Goal: Information Seeking & Learning: Understand process/instructions

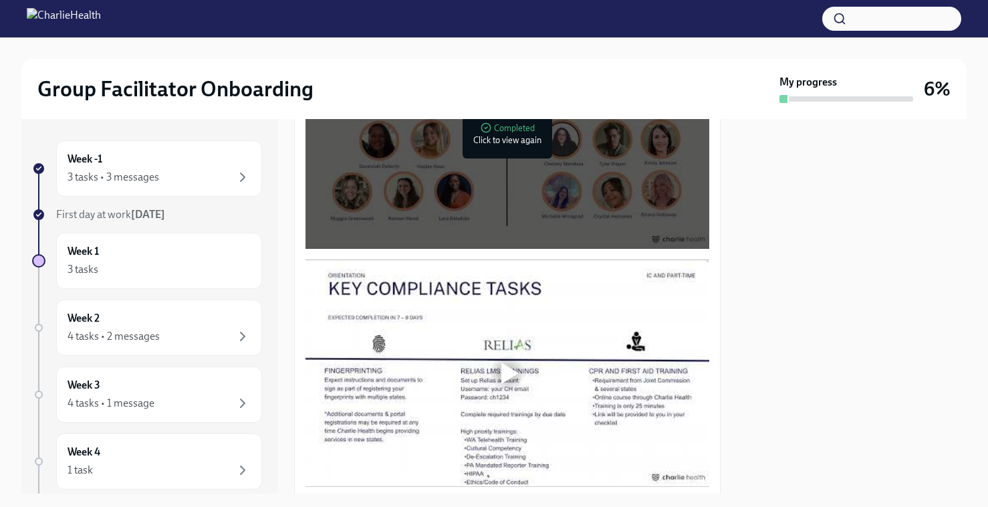
scroll to position [783, 0]
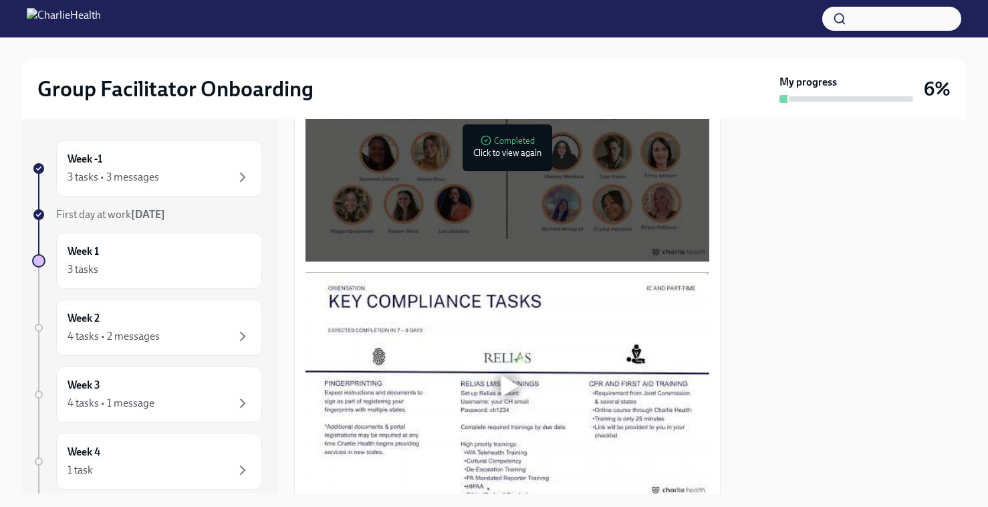
click at [512, 378] on div at bounding box center [510, 385] width 17 height 21
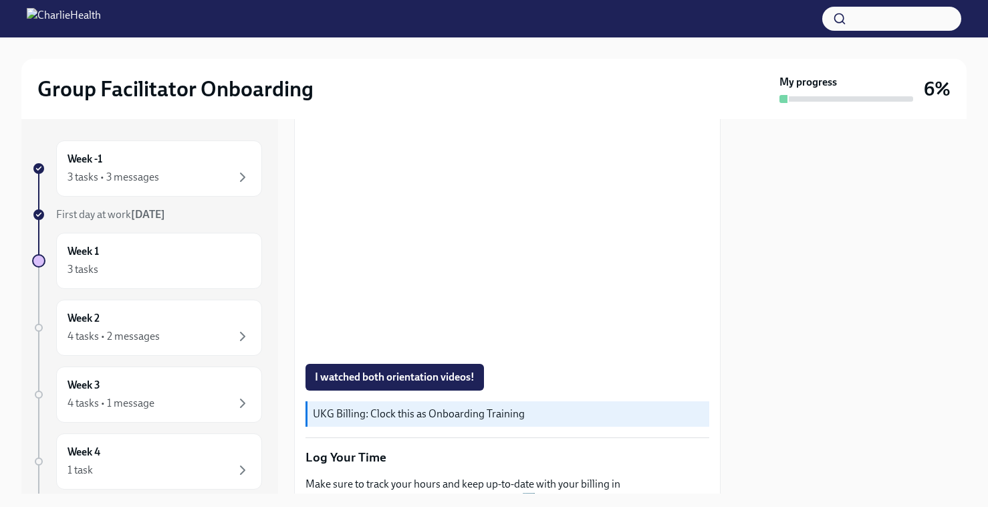
scroll to position [928, 0]
click at [379, 378] on span "I watched both orientation videos!" at bounding box center [395, 378] width 160 height 13
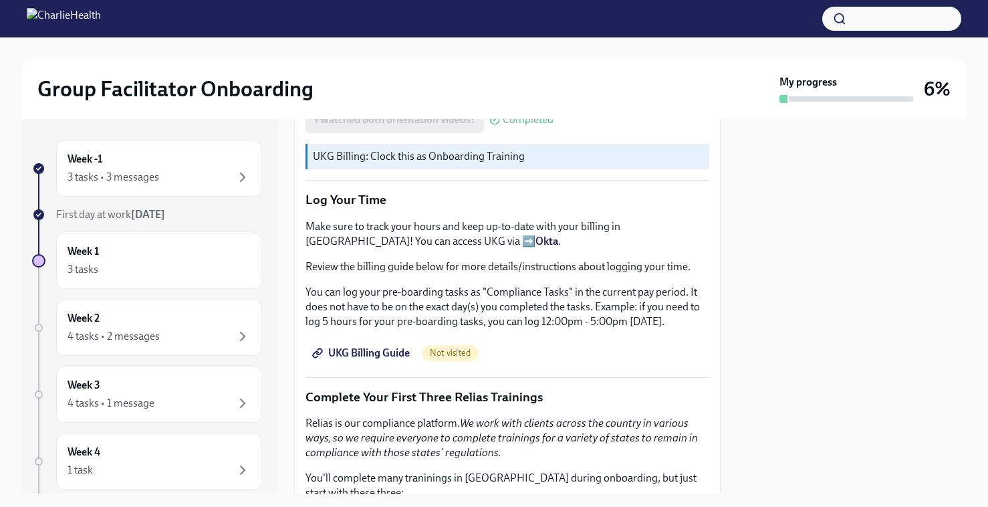
scroll to position [1239, 0]
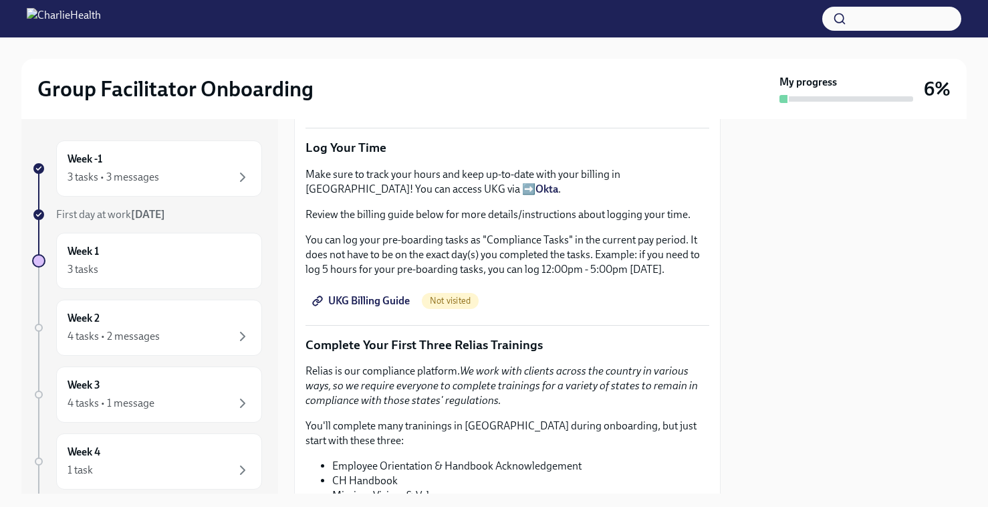
click at [391, 304] on span "UKG Billing Guide" at bounding box center [362, 300] width 95 height 13
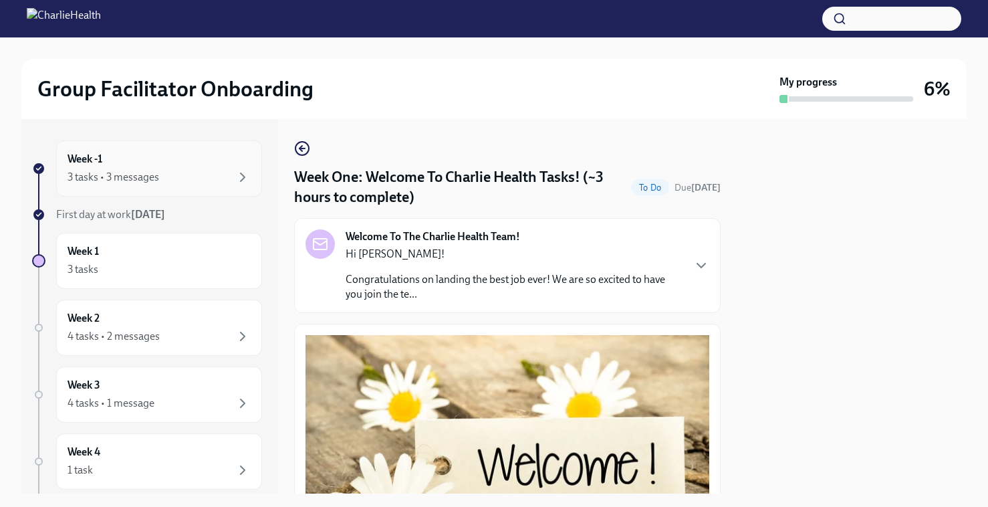
click at [217, 163] on div "Week -1 3 tasks • 3 messages" at bounding box center [159, 168] width 183 height 33
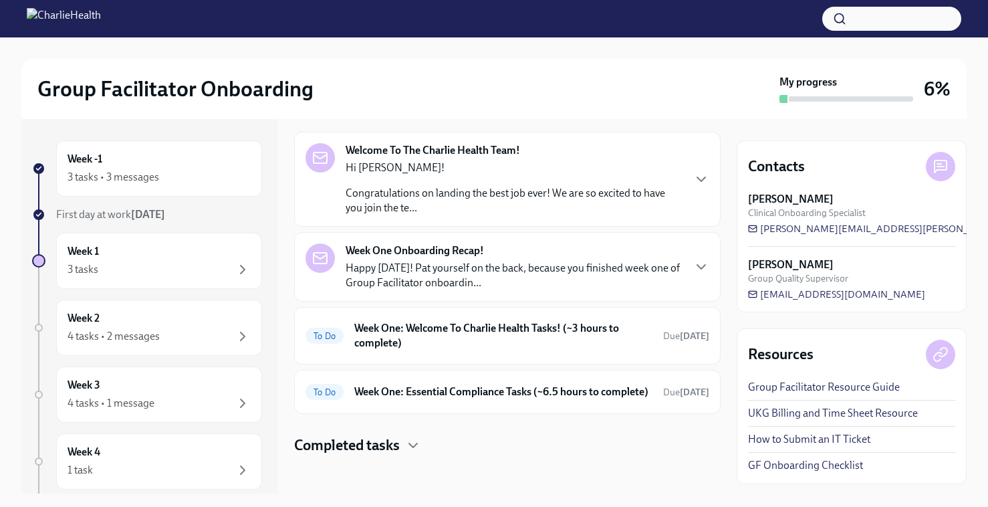
scroll to position [150, 0]
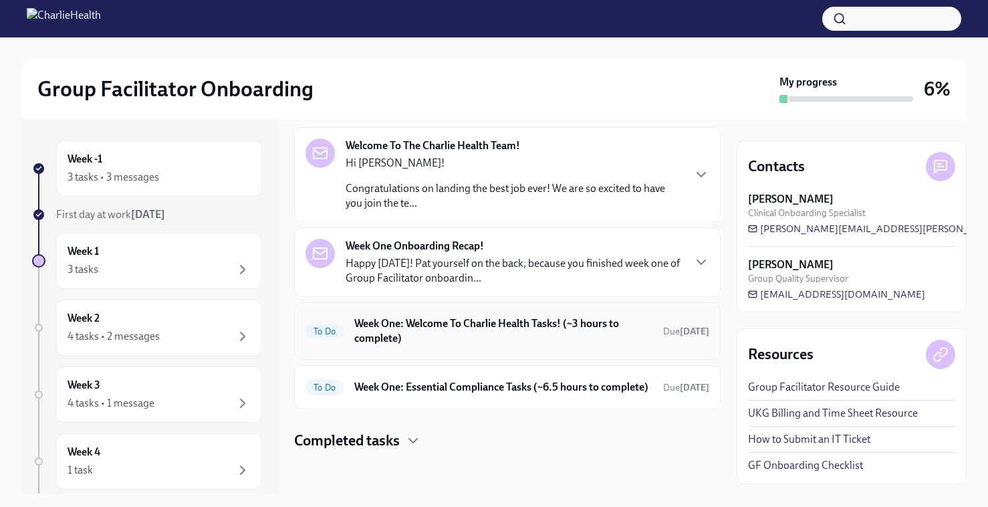
click at [633, 334] on h6 "Week One: Welcome To Charlie Health Tasks! (~3 hours to complete)" at bounding box center [503, 330] width 298 height 29
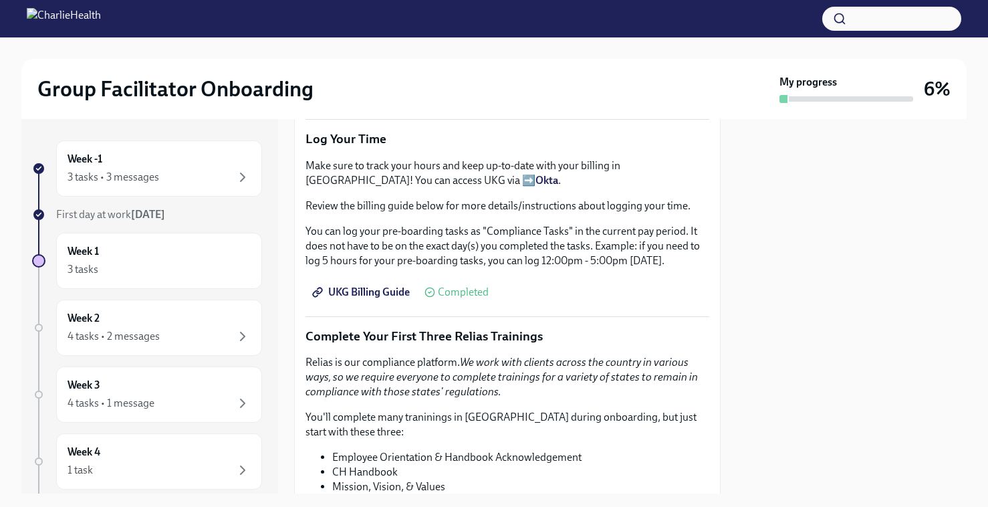
scroll to position [1232, 0]
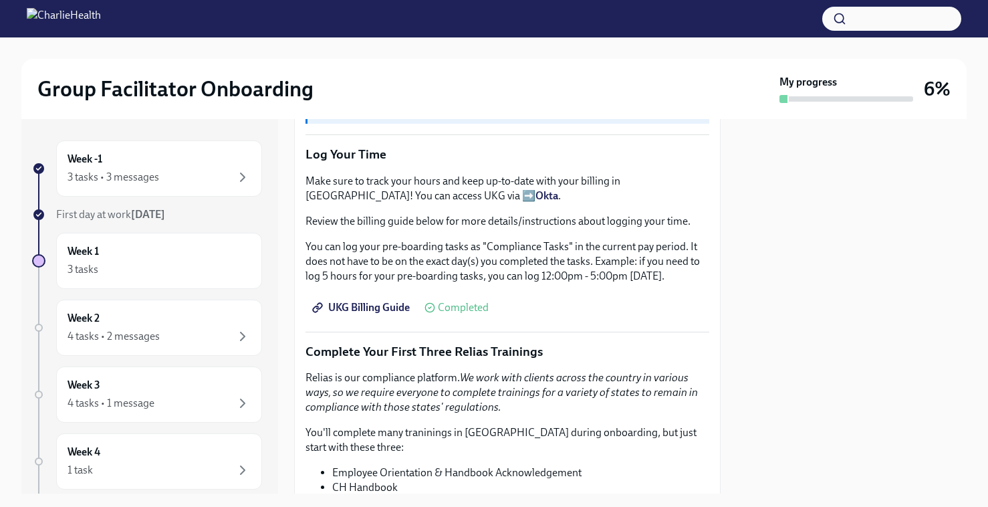
click at [370, 305] on span "UKG Billing Guide" at bounding box center [362, 307] width 95 height 13
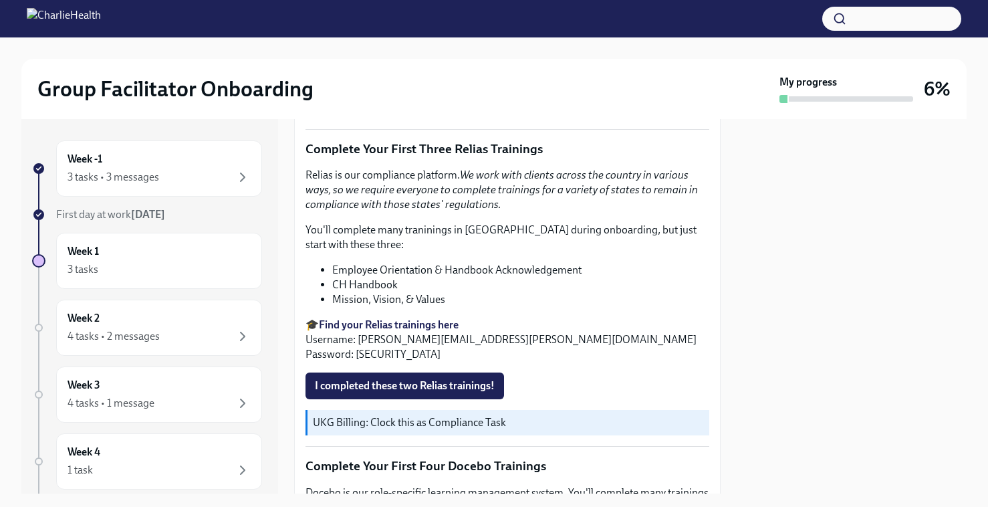
scroll to position [1457, 0]
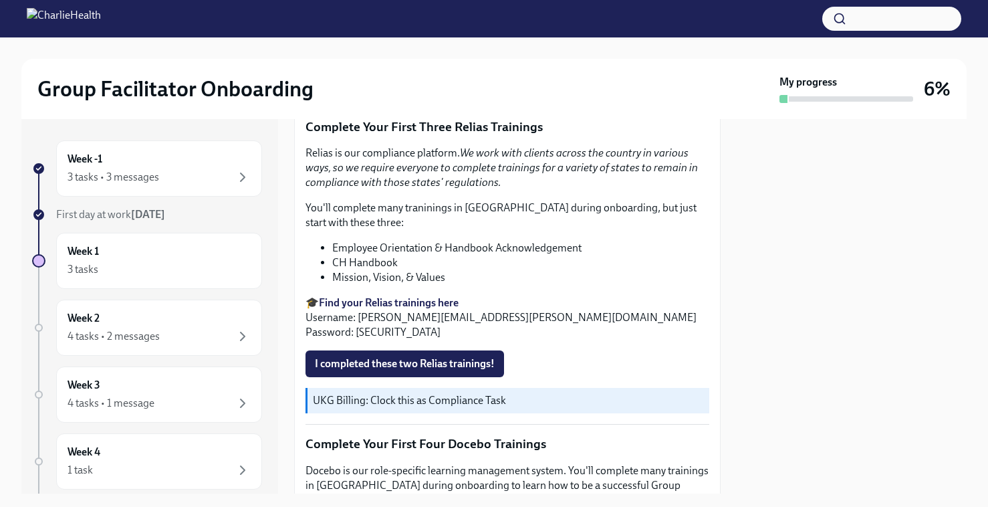
click at [405, 302] on strong "Find your Relias trainings here" at bounding box center [389, 302] width 140 height 13
drag, startPoint x: 503, startPoint y: 324, endPoint x: 358, endPoint y: 320, distance: 144.5
click at [358, 320] on p "🎓 Find your Relias trainings here Username: [PERSON_NAME][EMAIL_ADDRESS][PERSON…" at bounding box center [508, 318] width 404 height 44
copy p "[PERSON_NAME][EMAIL_ADDRESS][PERSON_NAME][DOMAIN_NAME]"
drag, startPoint x: 389, startPoint y: 336, endPoint x: 356, endPoint y: 336, distance: 33.4
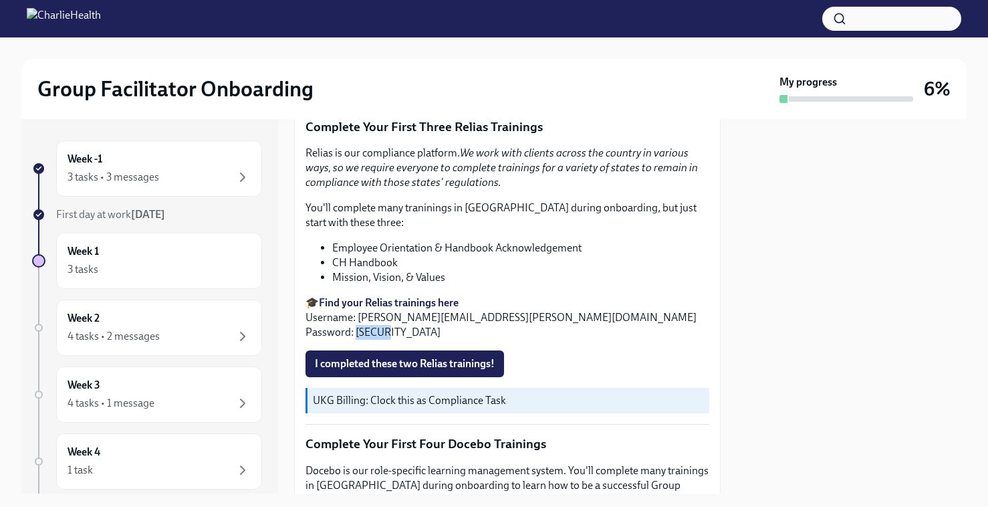
click at [356, 336] on p "🎓 Find your Relias trainings here Username: [PERSON_NAME][EMAIL_ADDRESS][PERSON…" at bounding box center [508, 318] width 404 height 44
copy p "ch1234"
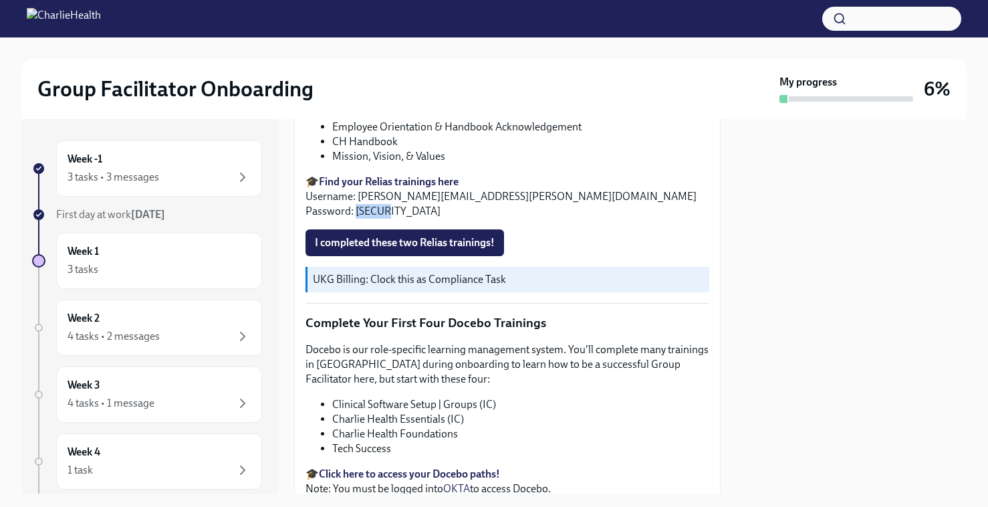
scroll to position [1560, 0]
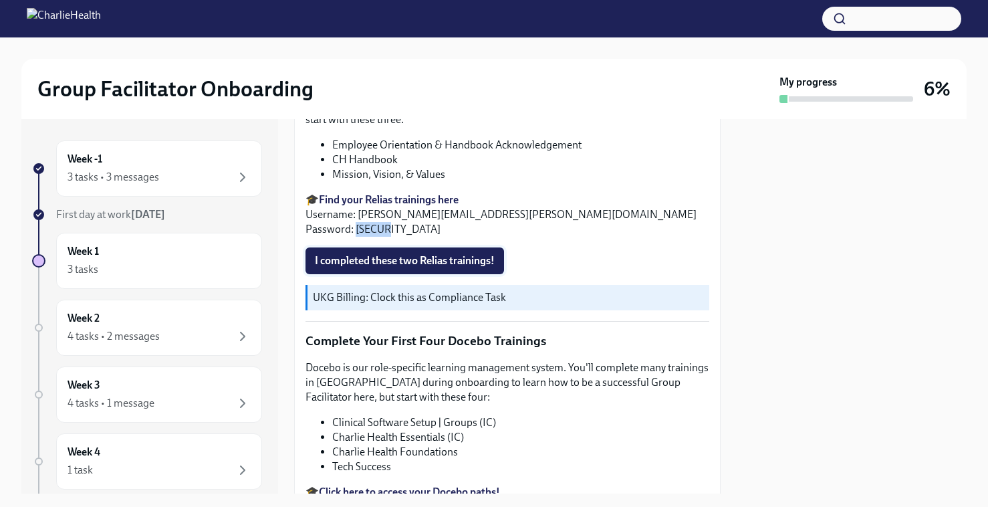
click at [400, 263] on span "I completed these two Relias trainings!" at bounding box center [405, 260] width 180 height 13
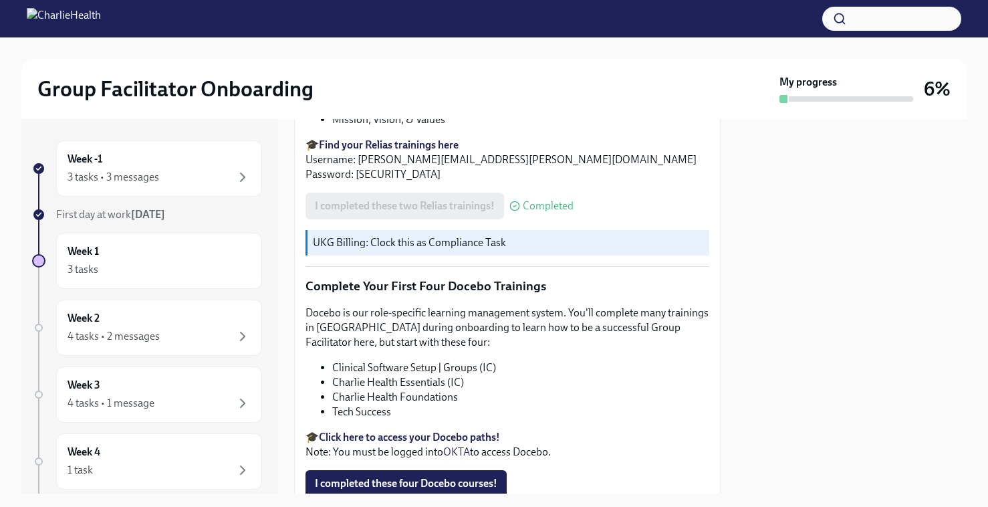
scroll to position [1624, 0]
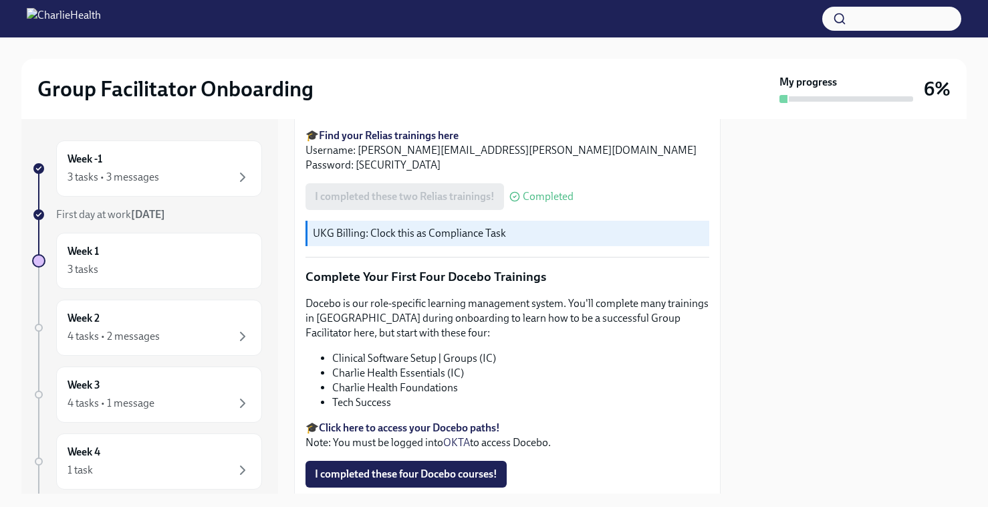
click at [530, 187] on div "I completed these two Relias trainings! Completed" at bounding box center [440, 196] width 268 height 27
click at [530, 193] on span "Completed" at bounding box center [548, 196] width 51 height 11
click at [530, 198] on span "Completed" at bounding box center [548, 196] width 51 height 11
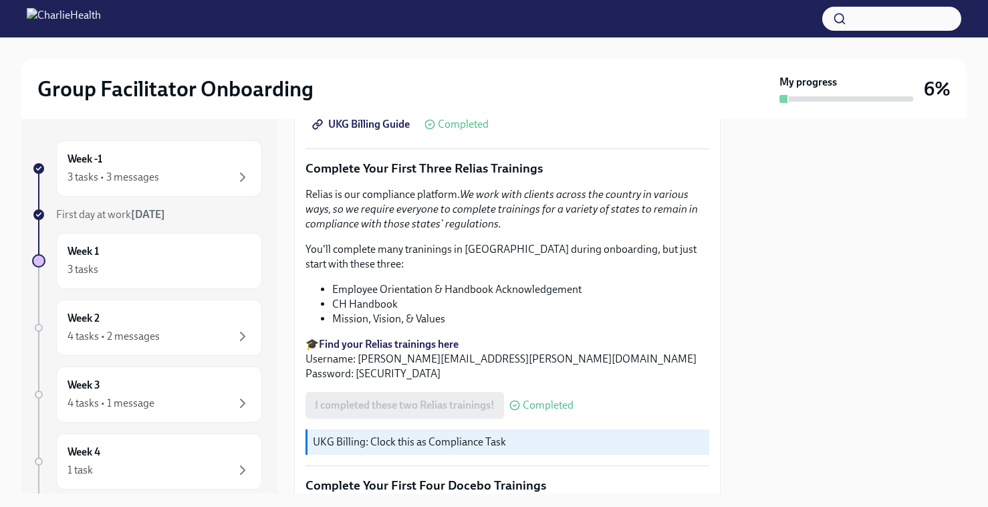
scroll to position [1432, 0]
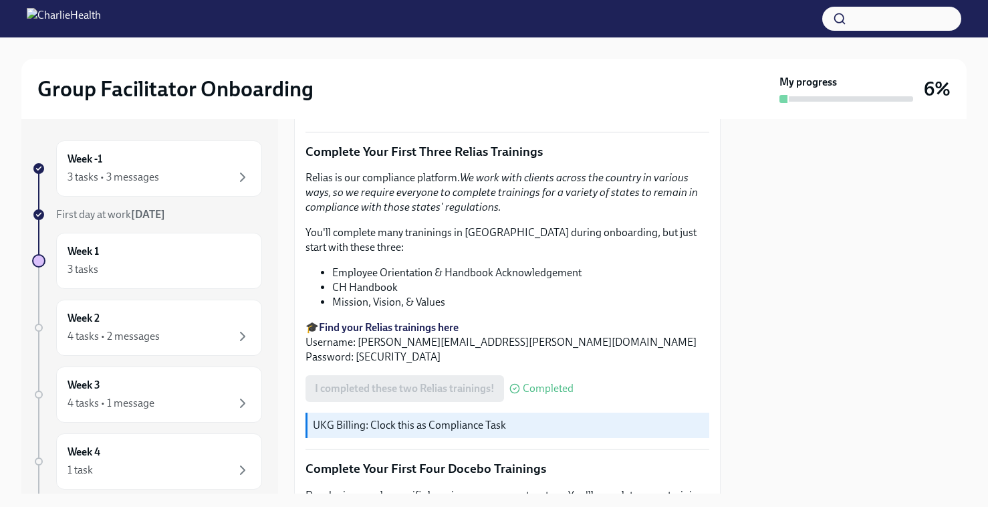
click at [429, 329] on strong "Find your Relias trainings here" at bounding box center [389, 327] width 140 height 13
click at [253, 170] on div "Week -1 3 tasks • 3 messages" at bounding box center [159, 168] width 206 height 56
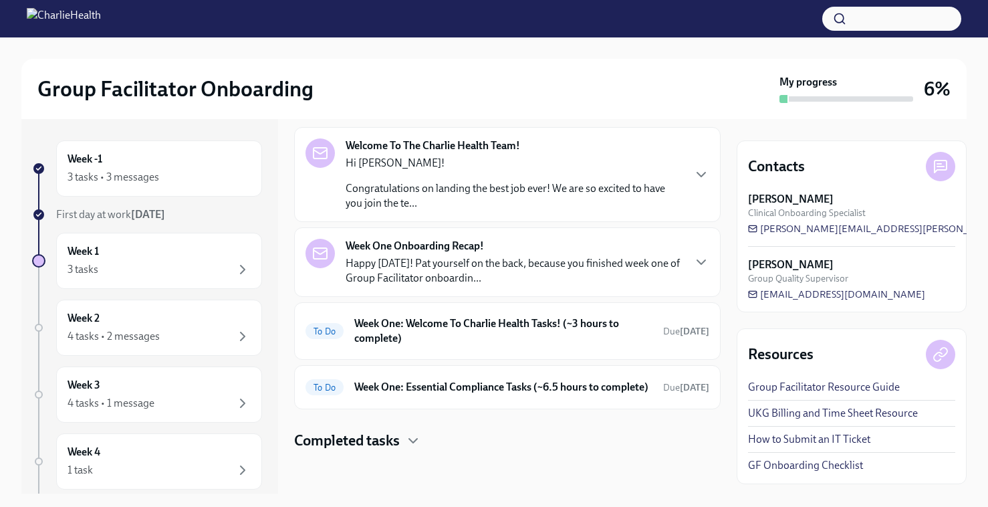
scroll to position [158, 0]
click at [443, 323] on h6 "Week One: Welcome To Charlie Health Tasks! (~3 hours to complete)" at bounding box center [503, 330] width 298 height 29
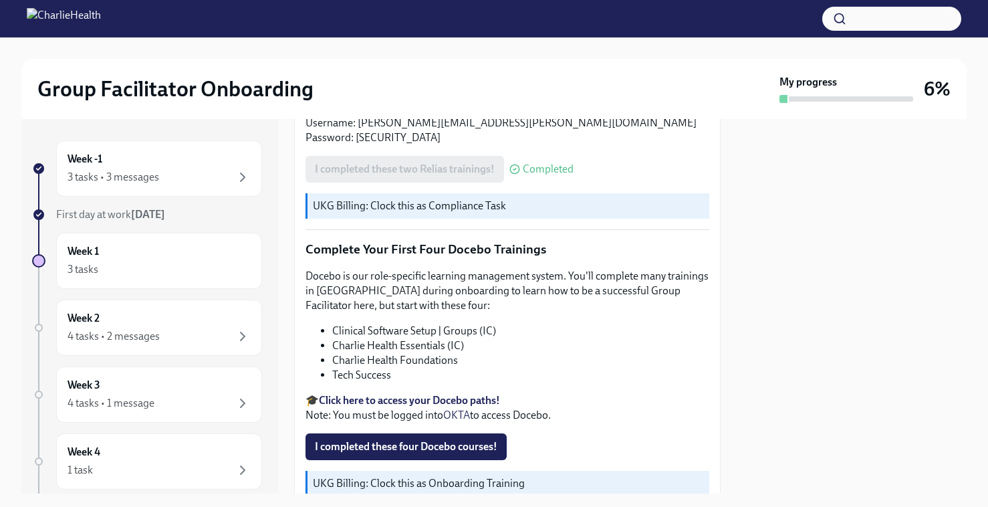
scroll to position [1692, 0]
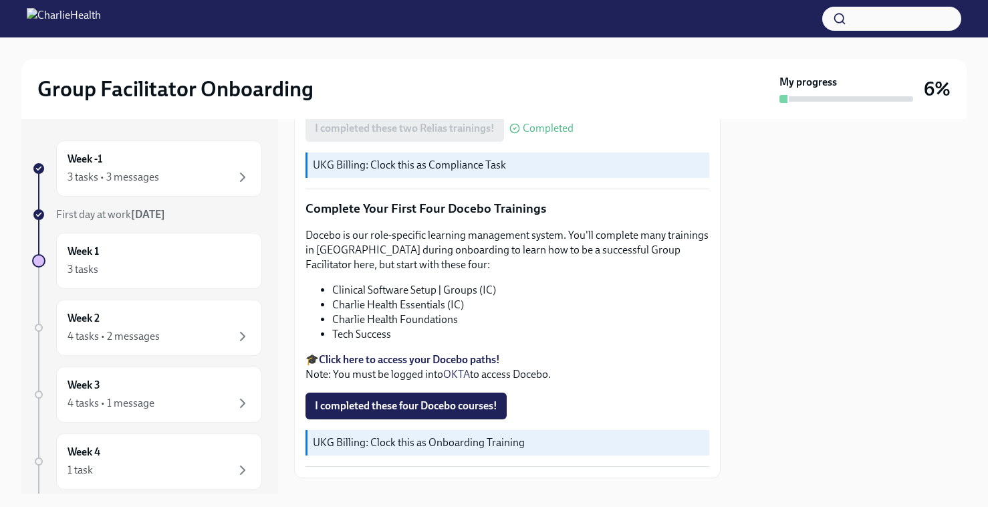
click at [469, 362] on strong "Click here to access your Docebo paths!" at bounding box center [409, 359] width 181 height 13
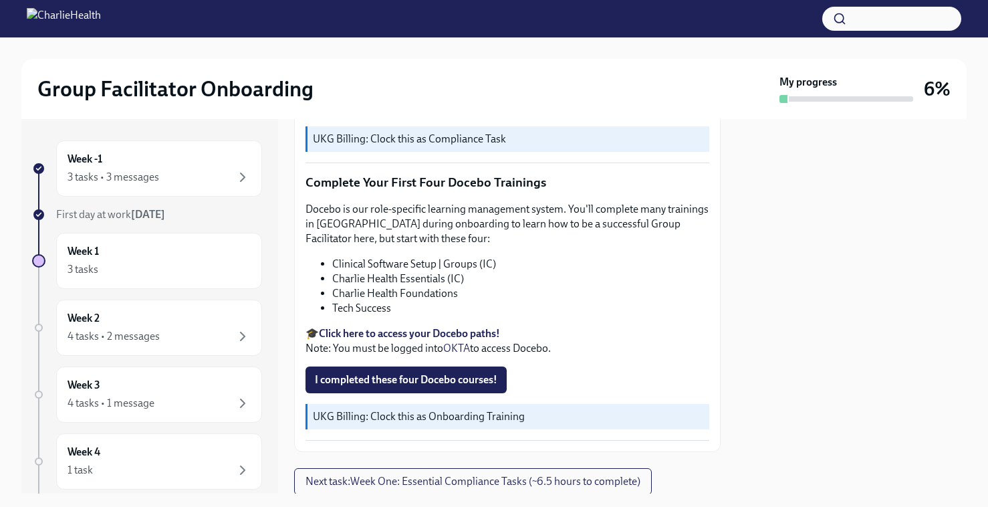
scroll to position [1705, 0]
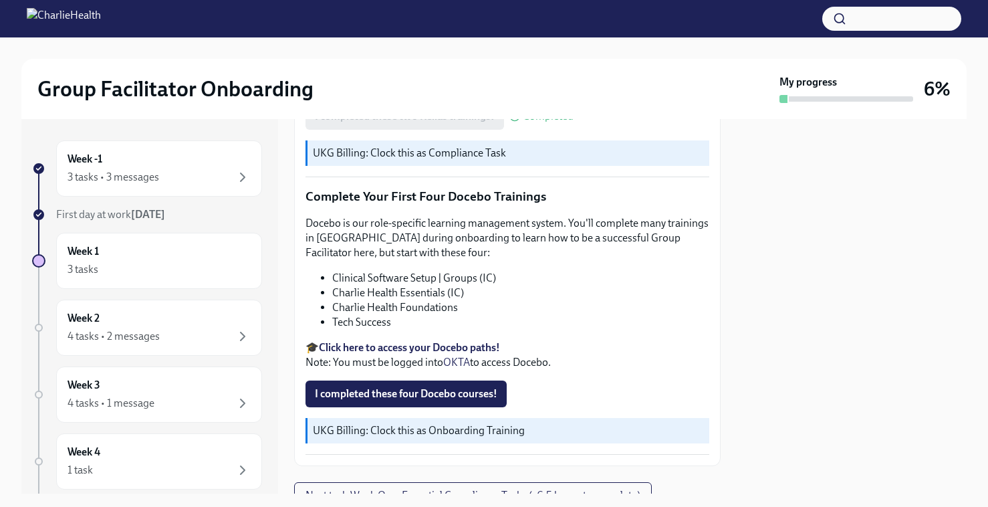
click at [447, 348] on strong "Click here to access your Docebo paths!" at bounding box center [409, 347] width 181 height 13
drag, startPoint x: 495, startPoint y: 276, endPoint x: 330, endPoint y: 273, distance: 164.5
click at [330, 273] on ul "Clinical Software Setup | Groups (IC) Charlie Health Essentials (IC) Charlie He…" at bounding box center [508, 300] width 404 height 59
copy li "Clinical Software Setup | Groups (IC)"
click at [522, 294] on li "Charlie Health Essentials (IC)" at bounding box center [520, 293] width 377 height 15
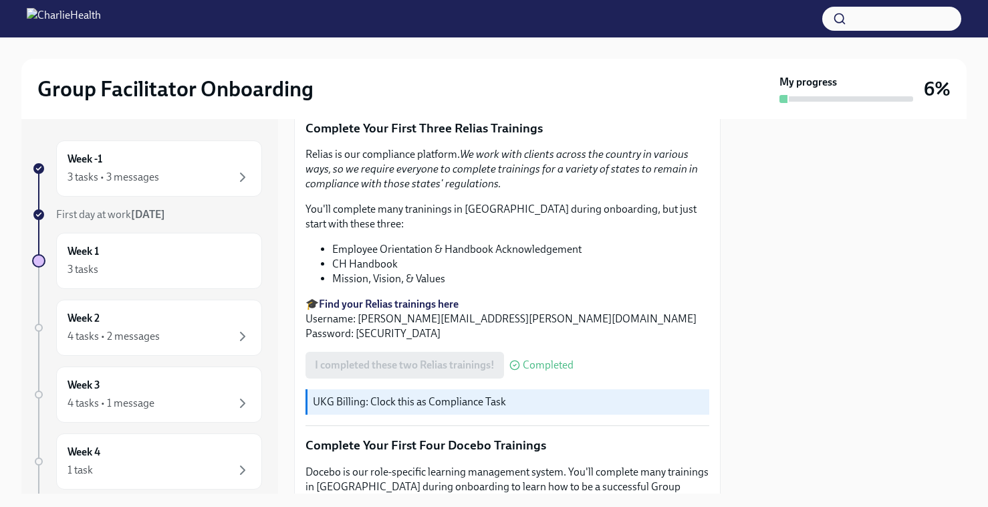
scroll to position [1439, 0]
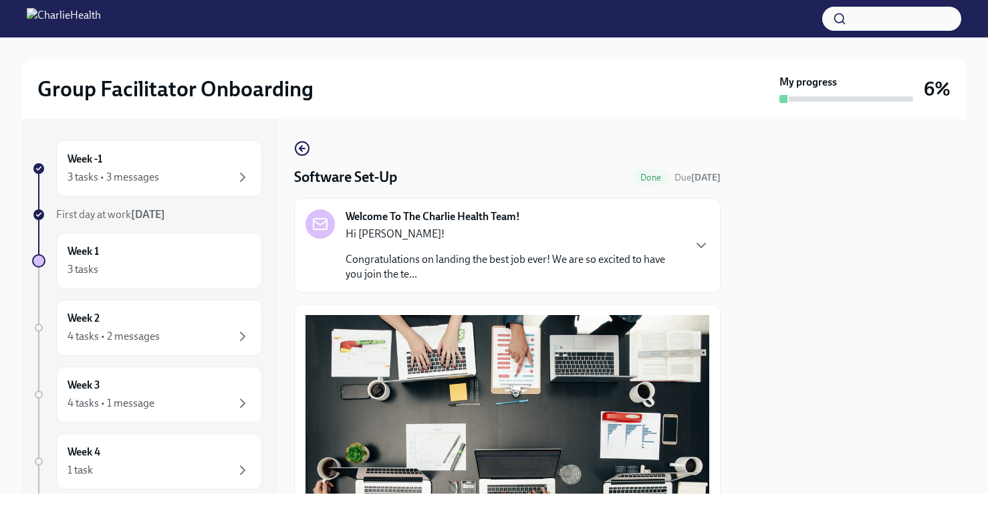
scroll to position [413, 0]
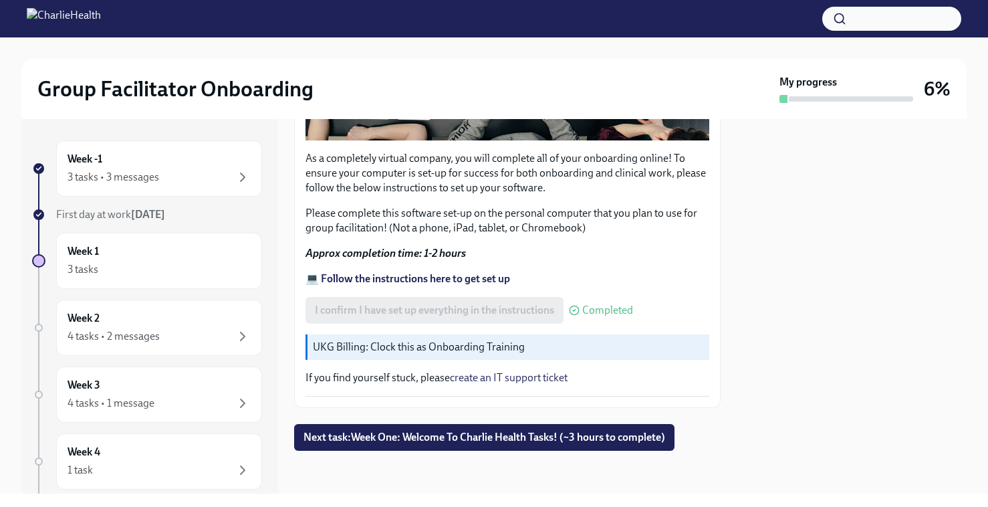
click at [493, 343] on p "UKG Billing: Clock this as Onboarding Training" at bounding box center [508, 347] width 391 height 15
click at [456, 278] on strong "💻 Follow the instructions here to get set up" at bounding box center [408, 278] width 205 height 13
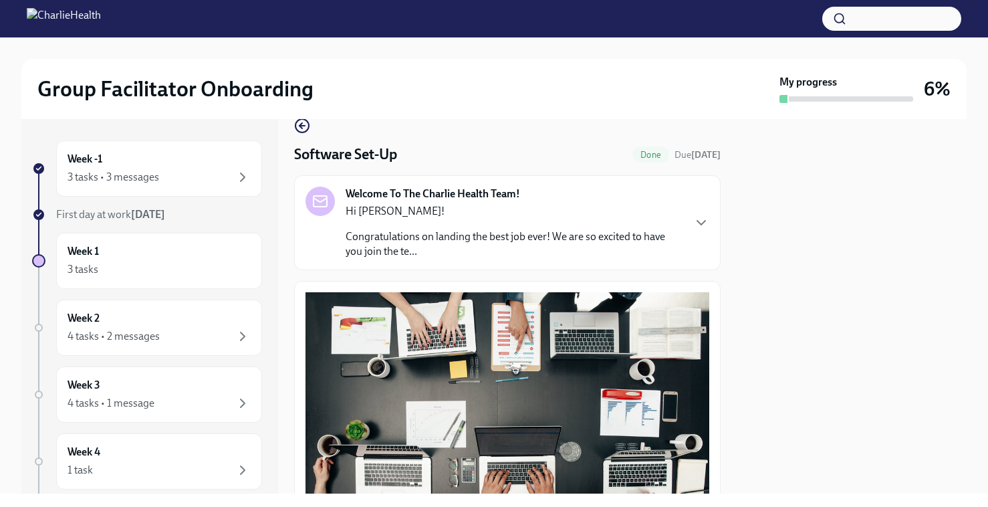
scroll to position [18, 0]
